Goal: Information Seeking & Learning: Learn about a topic

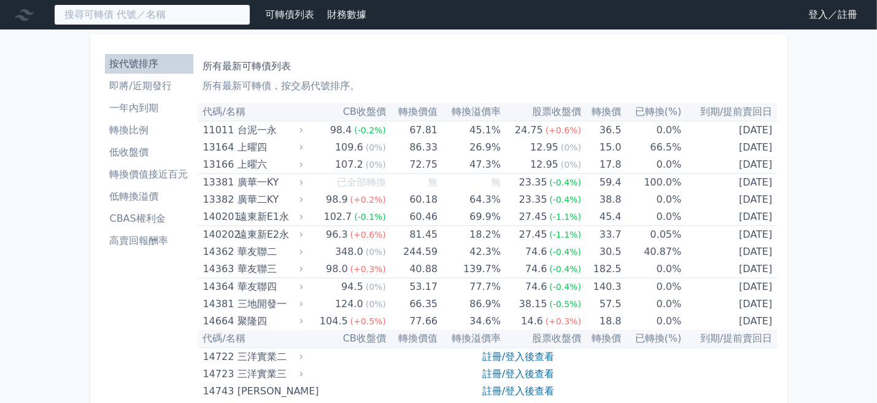
click at [145, 20] on input at bounding box center [152, 14] width 196 height 21
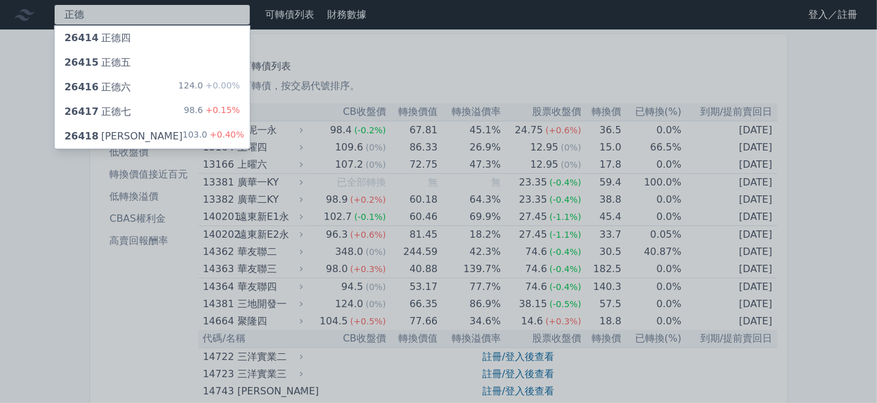
type input "正德"
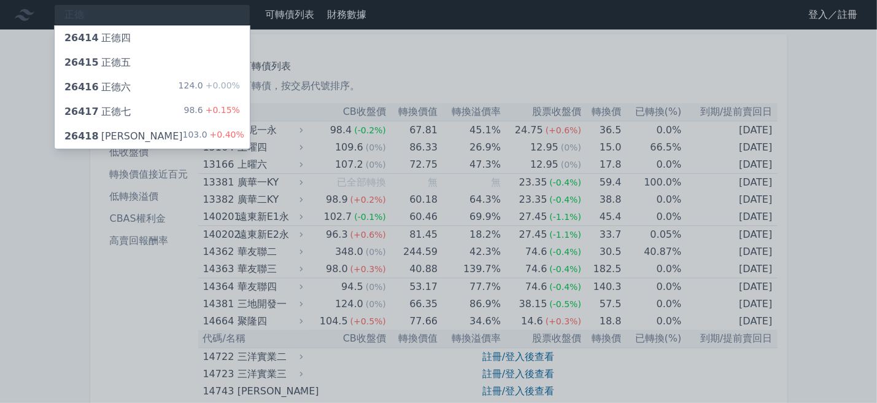
click at [143, 130] on div "26418 正德八 103.0 +0.40%" at bounding box center [152, 136] width 195 height 25
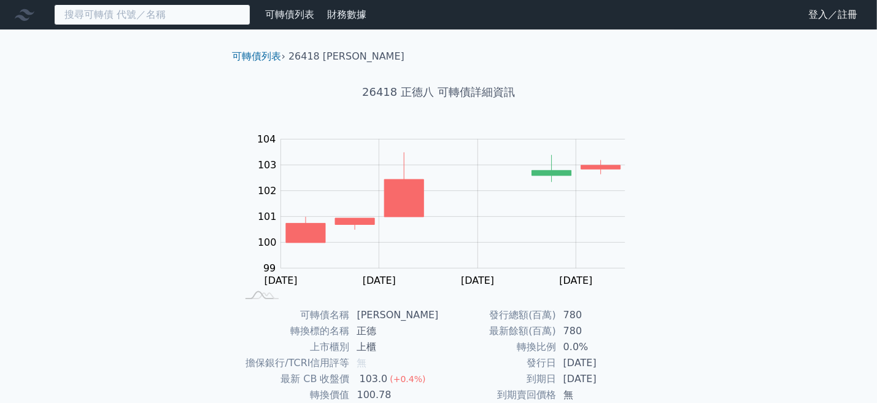
click at [136, 20] on input at bounding box center [152, 14] width 196 height 21
type input "ㄎ"
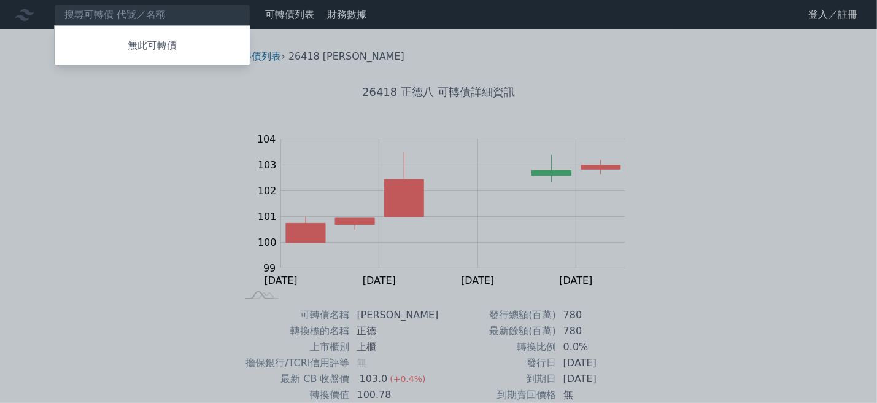
click at [113, 201] on div "無此可轉債 可轉債列表 財務數據 可轉債列表 財務數據 登入／註冊 登入／註冊 可轉債列表 › 26418 正德八 26418 正德八 可轉債詳細資訊 Zoo…" at bounding box center [438, 292] width 877 height 585
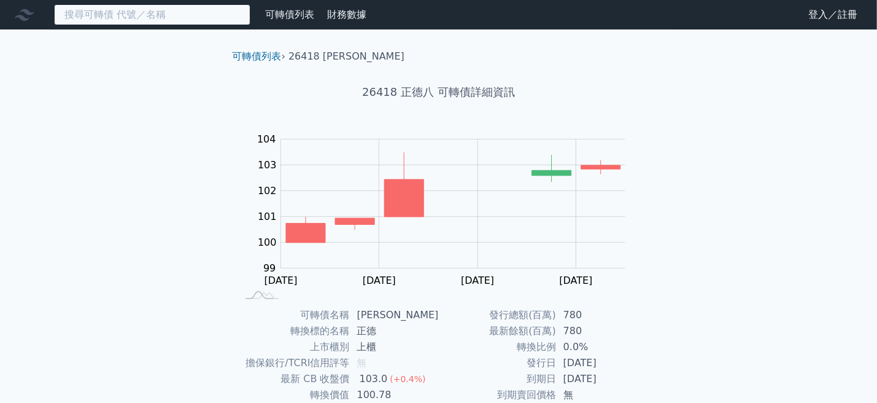
click at [125, 16] on input at bounding box center [152, 14] width 196 height 21
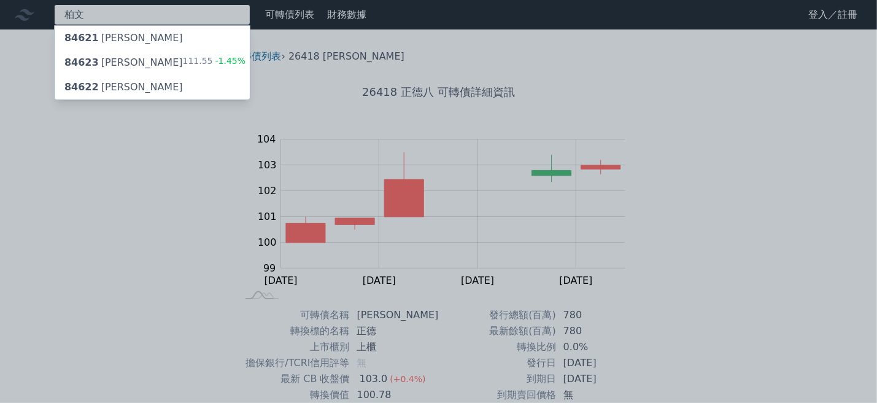
type input "柏文"
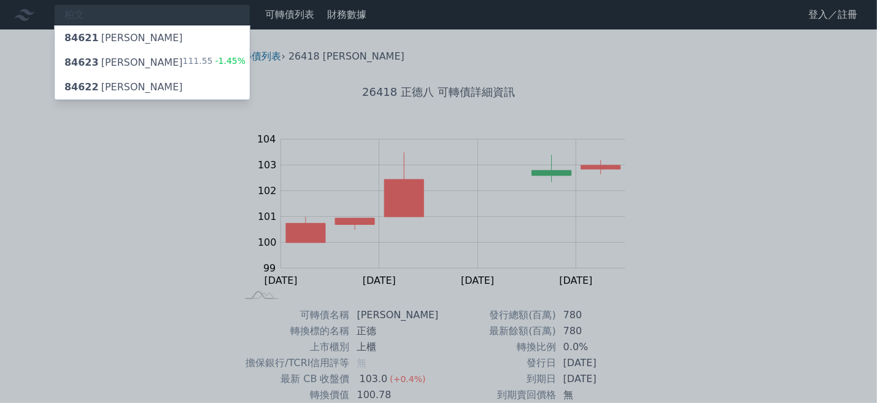
click at [175, 62] on div "84623 柏文三 111.55 -1.45%" at bounding box center [152, 62] width 195 height 25
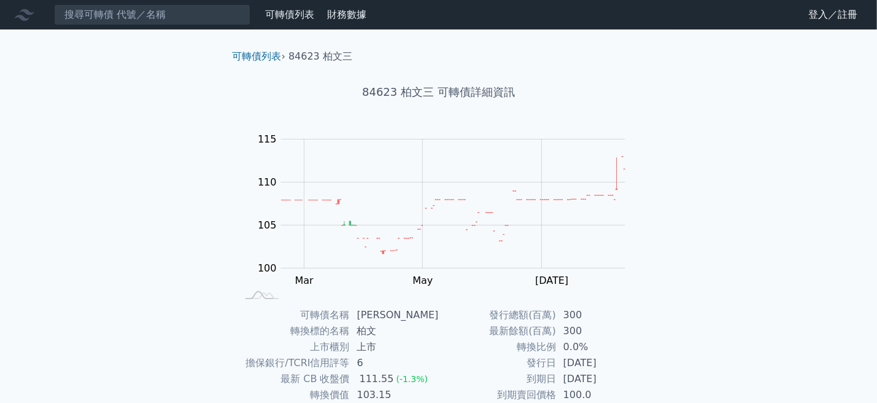
click at [137, 174] on div "可轉債列表 財務數據 可轉債列表 財務數據 登入／註冊 登入／註冊 可轉債列表 › 84623 柏文三 84623 柏文三 可轉債詳細資訊 Zoom Out …" at bounding box center [438, 292] width 877 height 585
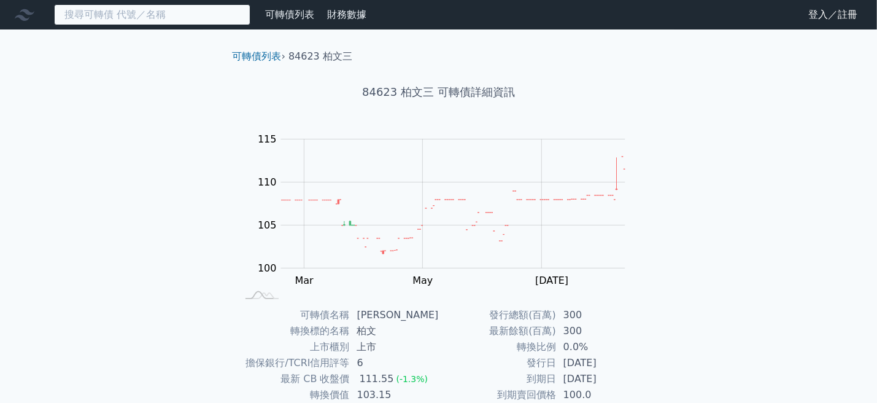
click at [204, 22] on input at bounding box center [152, 14] width 196 height 21
paste input "進典"
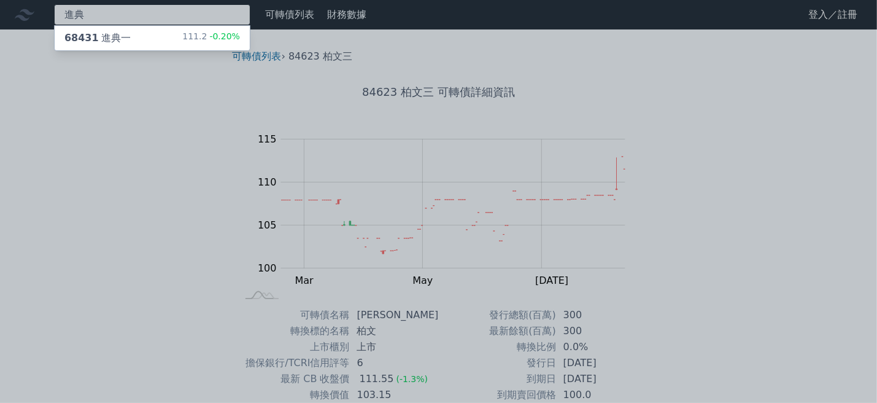
type input "進典"
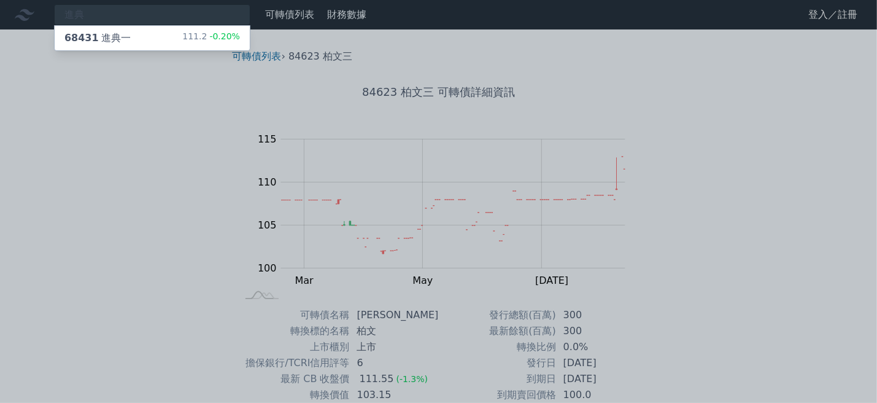
click at [145, 38] on div "68431 進典一 111.2 -0.20%" at bounding box center [152, 38] width 195 height 25
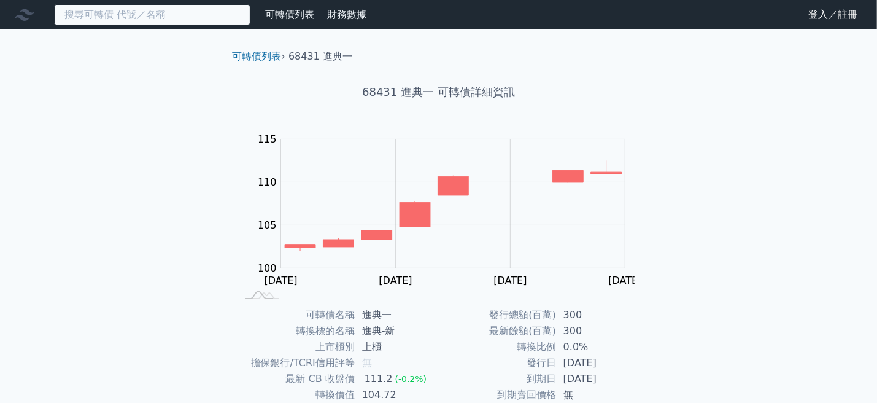
click at [154, 10] on input at bounding box center [152, 14] width 196 height 21
paste input "福貞三KY"
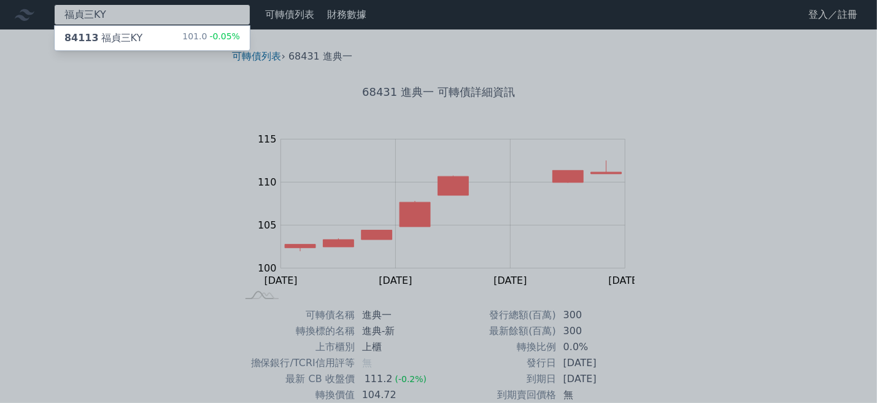
type input "福貞三KY"
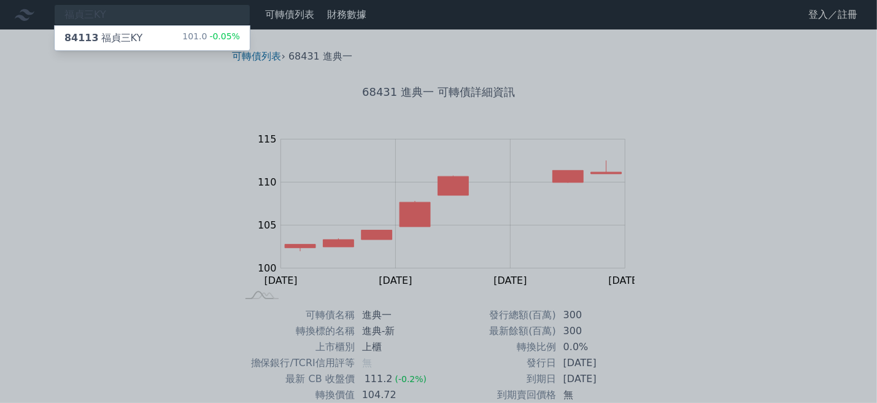
click at [136, 34] on div "84113 [PERSON_NAME]" at bounding box center [103, 38] width 78 height 15
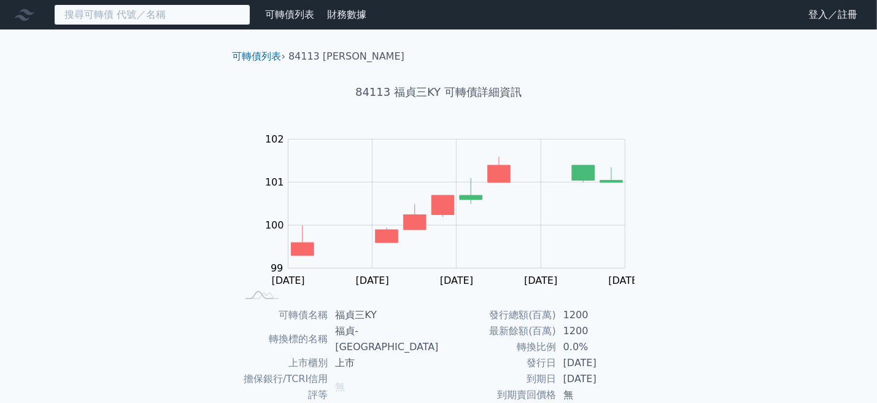
click at [169, 7] on input at bounding box center [152, 14] width 196 height 21
paste input "福貞三KY"
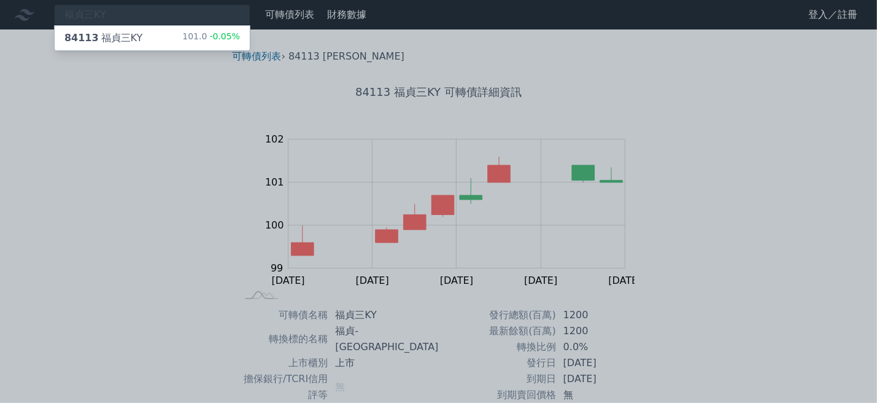
click at [85, 13] on div at bounding box center [438, 201] width 877 height 403
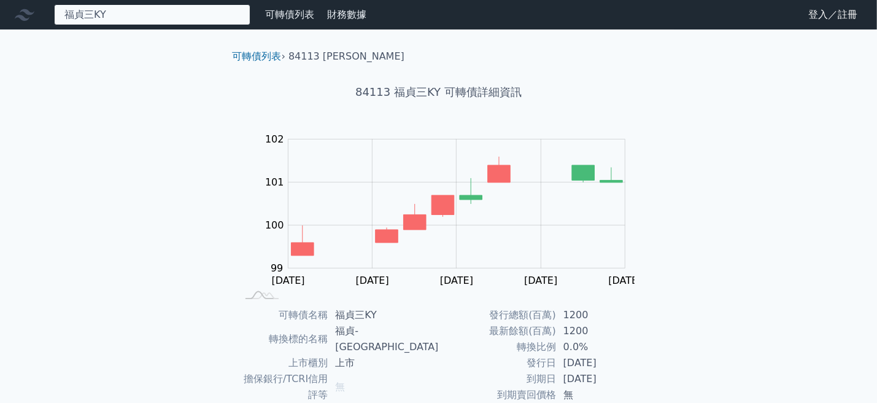
click at [114, 17] on div "福貞三KY 84113 福貞三KY 101.0 -0.05%" at bounding box center [152, 14] width 196 height 21
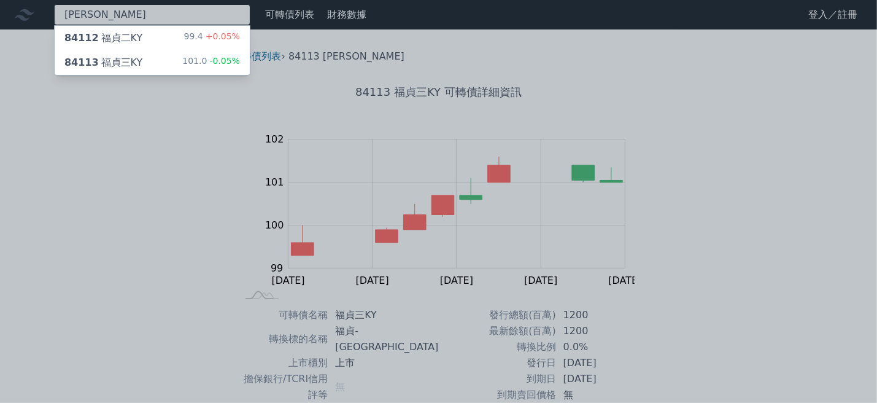
type input "[PERSON_NAME]"
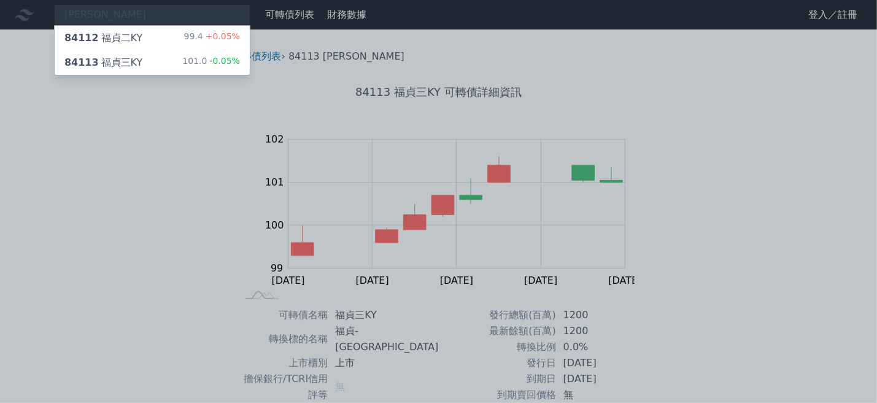
click at [133, 38] on div "84112 福貞二KY" at bounding box center [103, 38] width 78 height 15
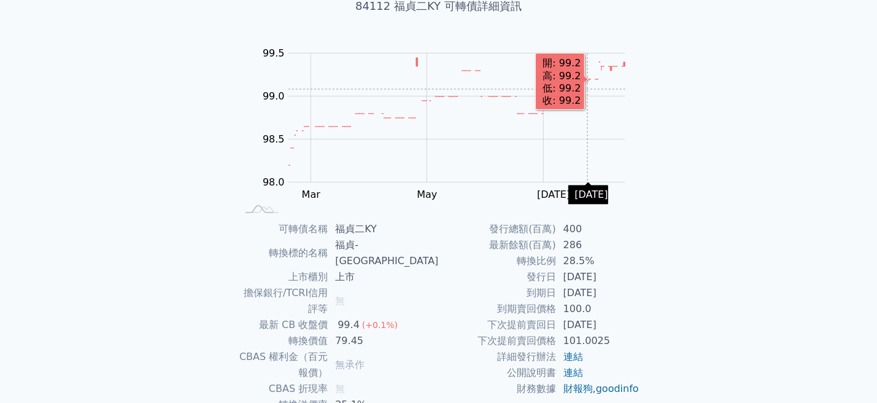
scroll to position [165, 0]
